Goal: Navigation & Orientation: Find specific page/section

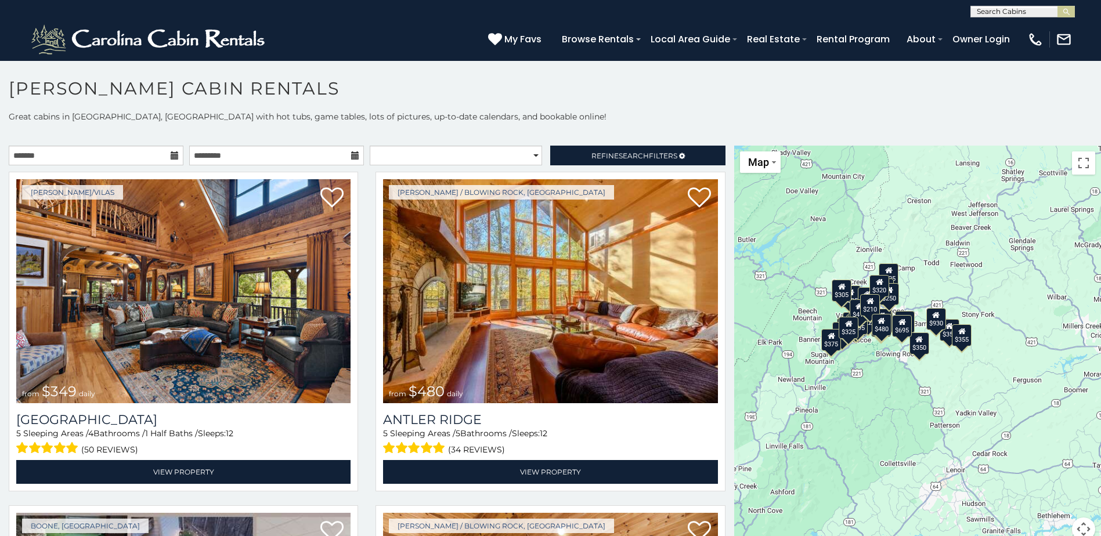
drag, startPoint x: 938, startPoint y: 282, endPoint x: 811, endPoint y: 265, distance: 128.8
click at [811, 265] on div "$349 $480 $525 $315 $355 $675 $635 $930 $400 $451 $330 $400 $485 $460 $395 $255…" at bounding box center [917, 350] width 367 height 409
click at [1018, 277] on div "$349 $480 $525 $315 $355 $675 $635 $930 $400 $451 $330 $400 $485 $460 $395 $255…" at bounding box center [917, 350] width 367 height 409
click at [772, 161] on button "Map" at bounding box center [760, 161] width 41 height 21
click at [772, 178] on li "Satellite" at bounding box center [774, 183] width 67 height 18
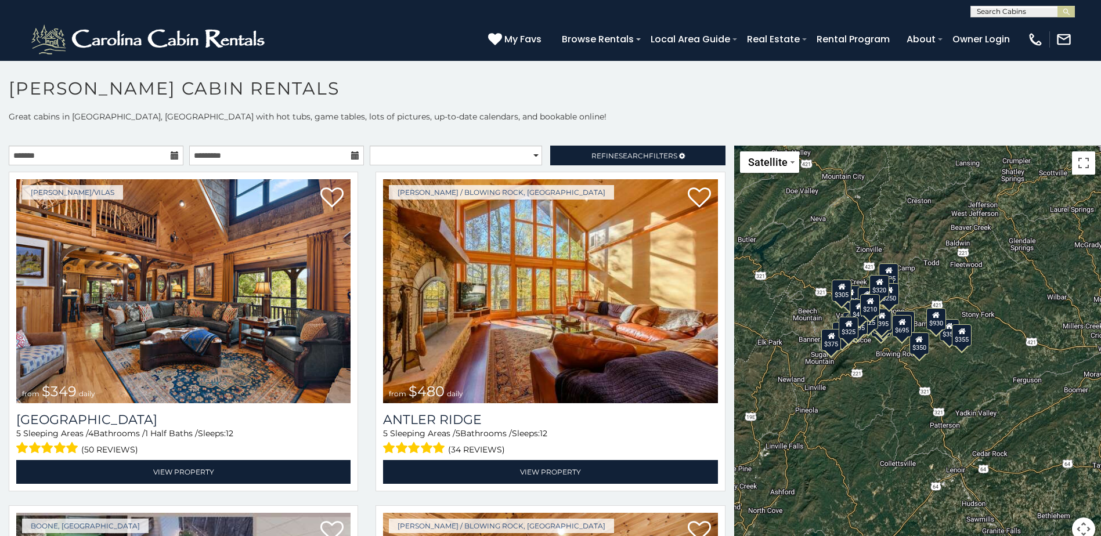
click at [877, 205] on div "$349 $480 $525 $315 $355 $675 $635 $930 $400 $451 $330 $400 $485 $460 $395 $255…" at bounding box center [917, 350] width 367 height 409
click at [1072, 173] on button "Toggle fullscreen view" at bounding box center [1083, 162] width 23 height 23
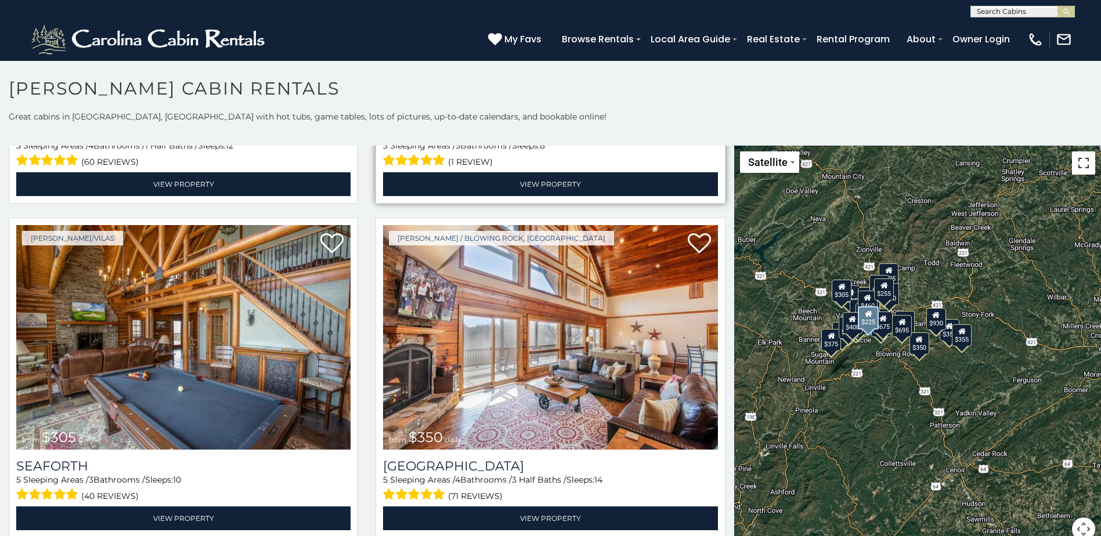
scroll to position [2959, 0]
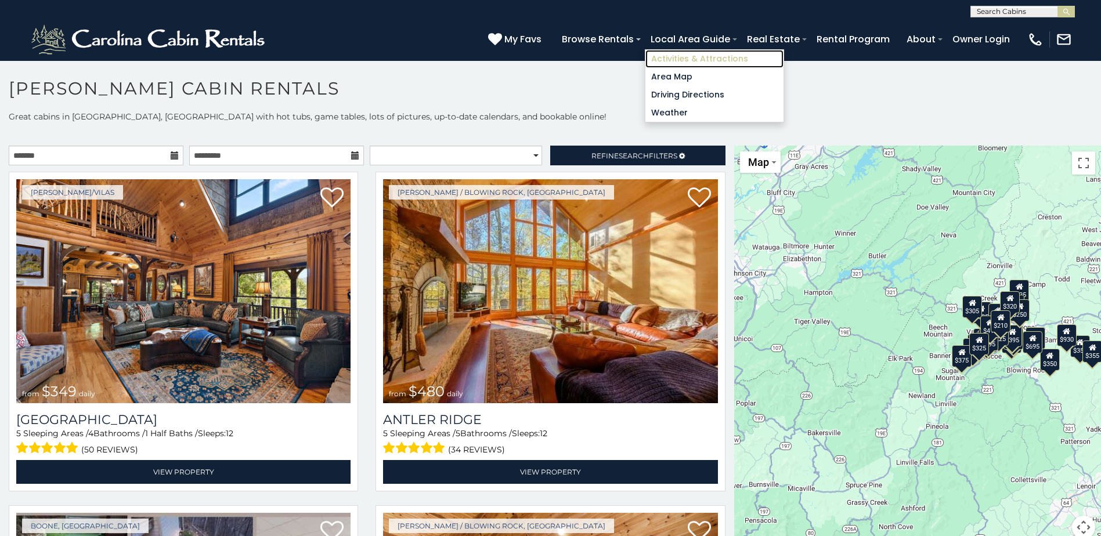
click at [707, 59] on link "Activities & Attractions" at bounding box center [714, 59] width 138 height 18
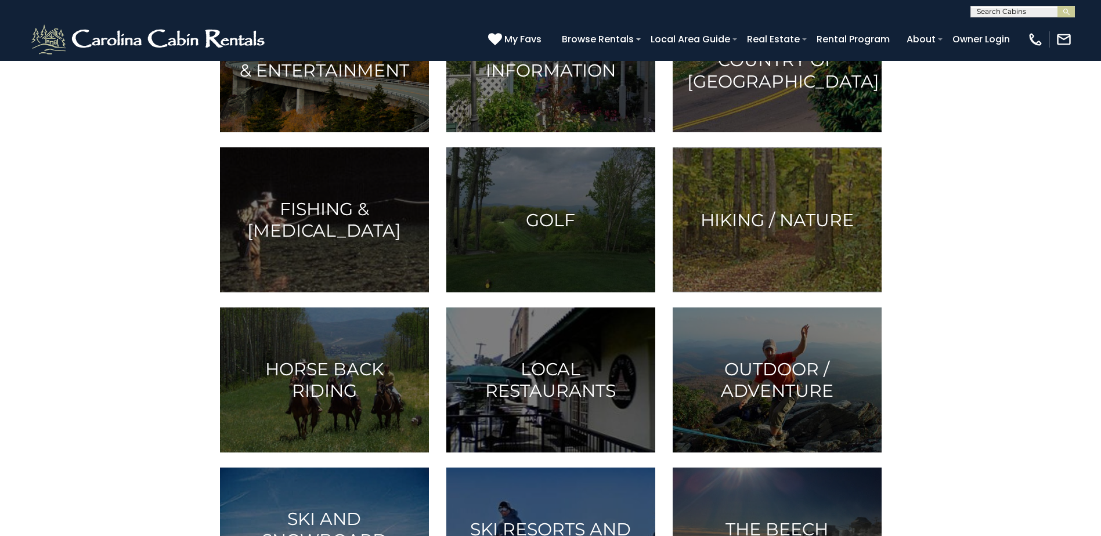
scroll to position [406, 0]
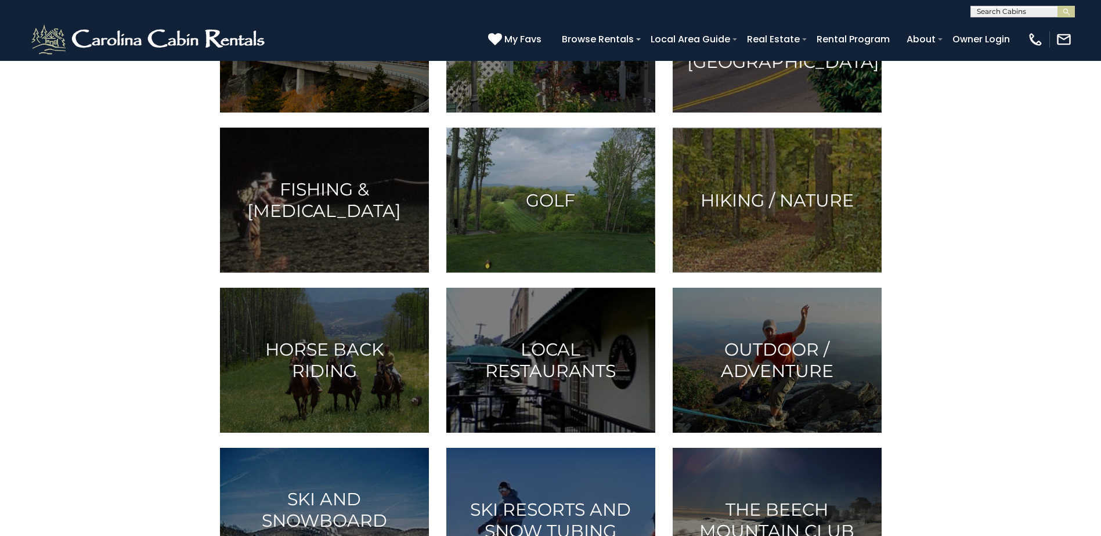
click at [551, 175] on img at bounding box center [550, 200] width 209 height 145
